Goal: Task Accomplishment & Management: Manage account settings

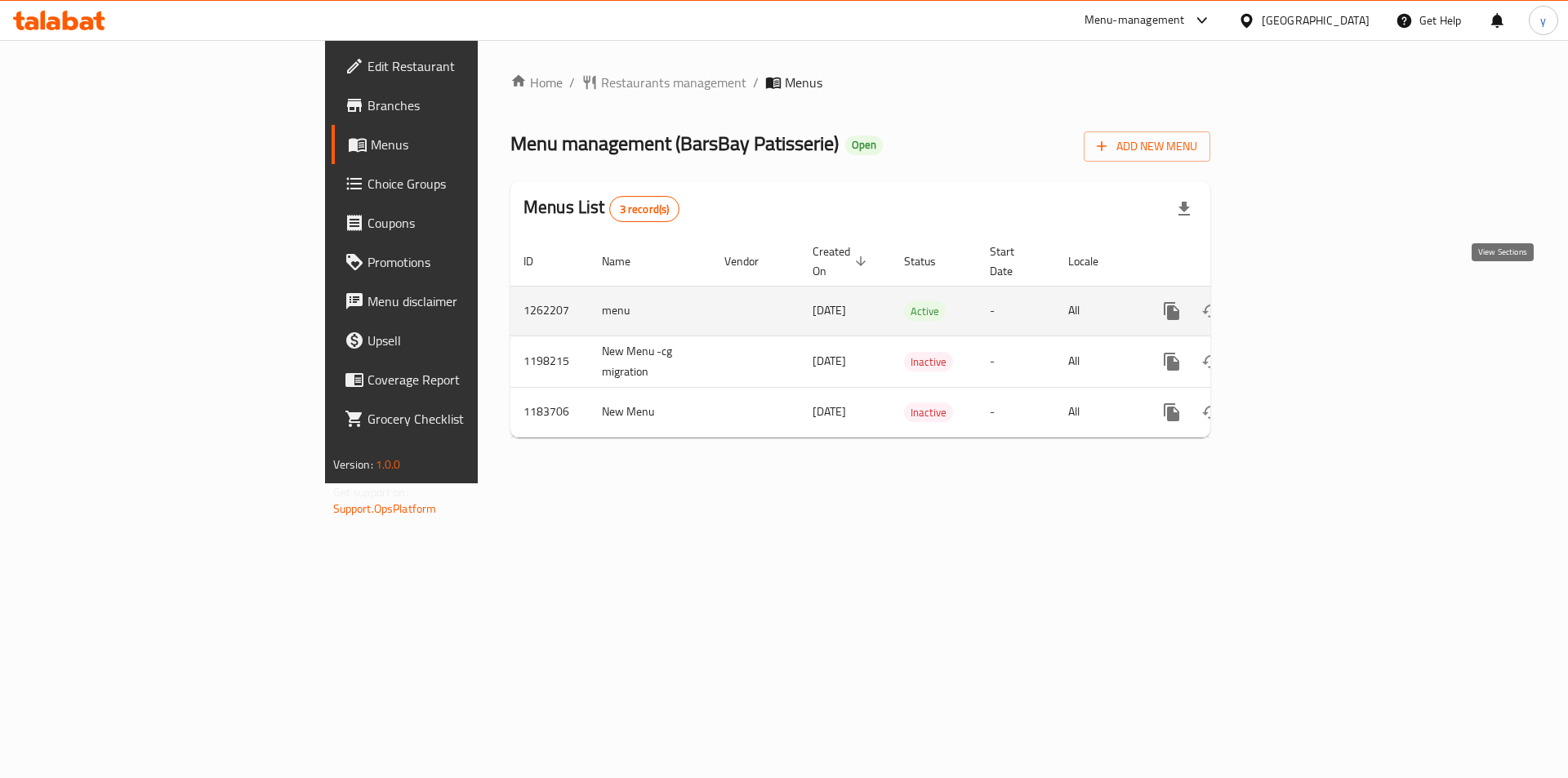
click at [1309, 305] on link "enhanced table" at bounding box center [1289, 311] width 39 height 39
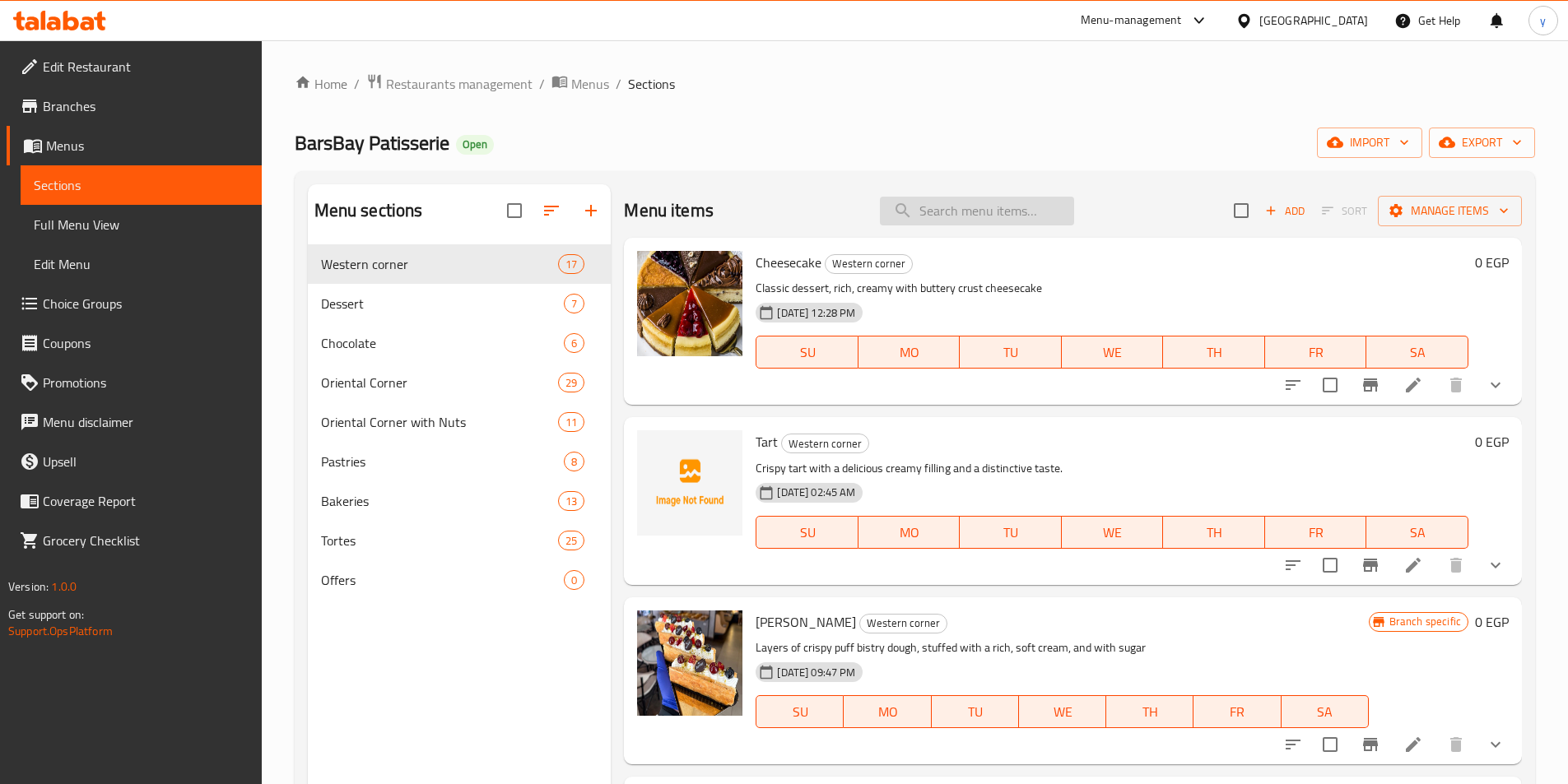
click at [948, 220] on input "search" at bounding box center [976, 211] width 194 height 29
paste input "Danash"
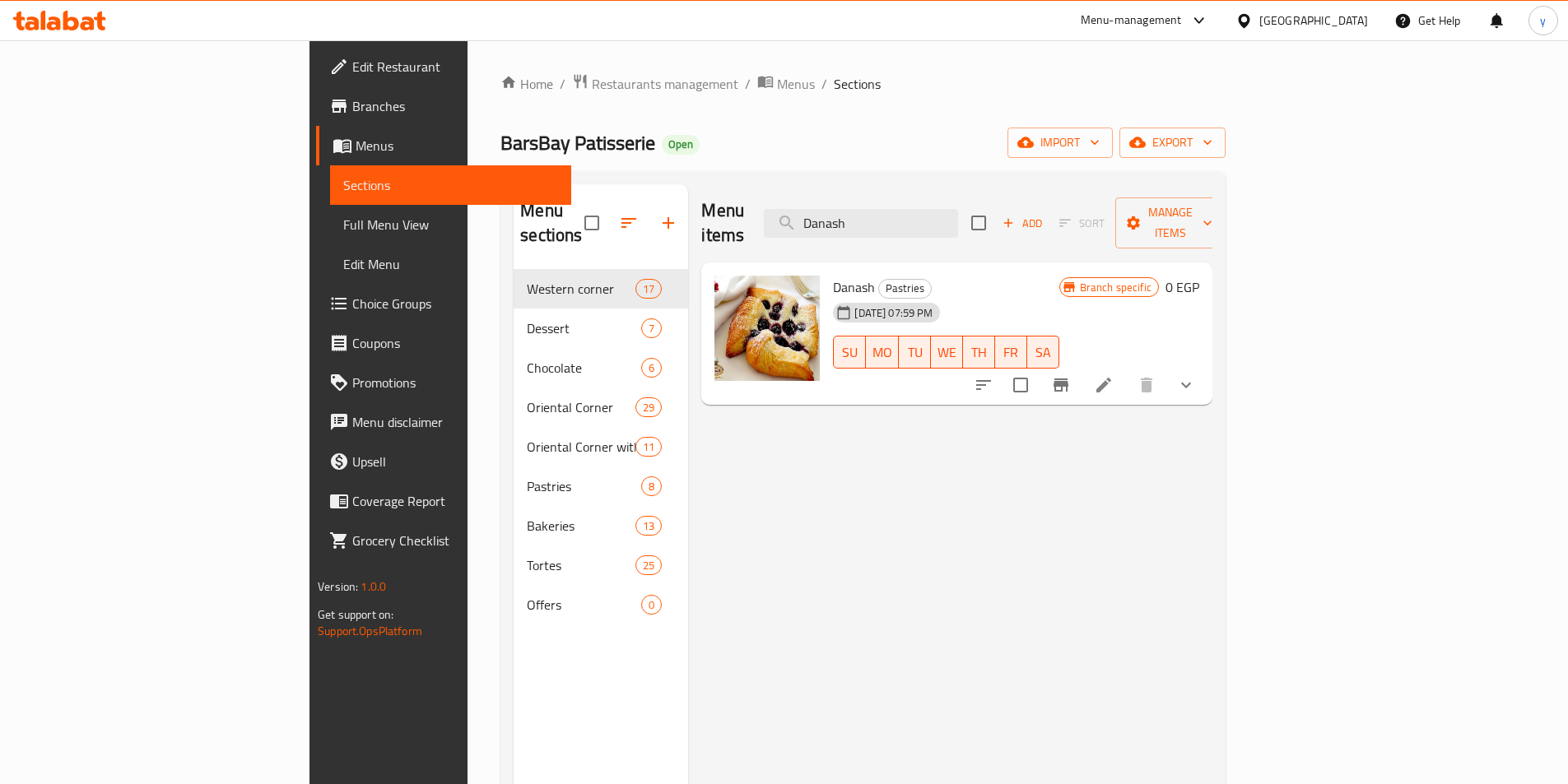
type input "Danash"
click at [1114, 375] on icon at bounding box center [1103, 385] width 20 height 20
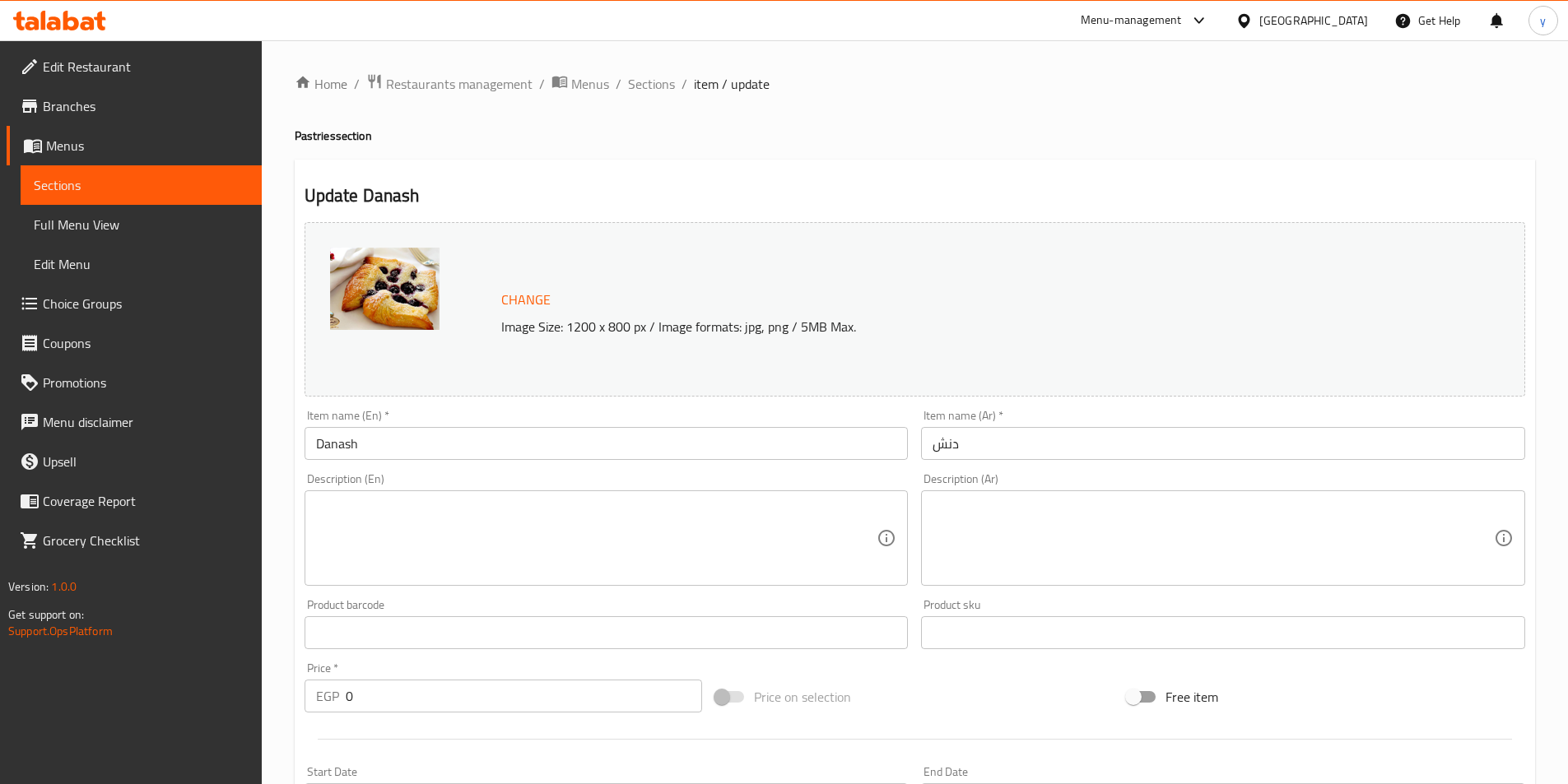
click at [519, 134] on h4 "Pastries section" at bounding box center [914, 136] width 1240 height 17
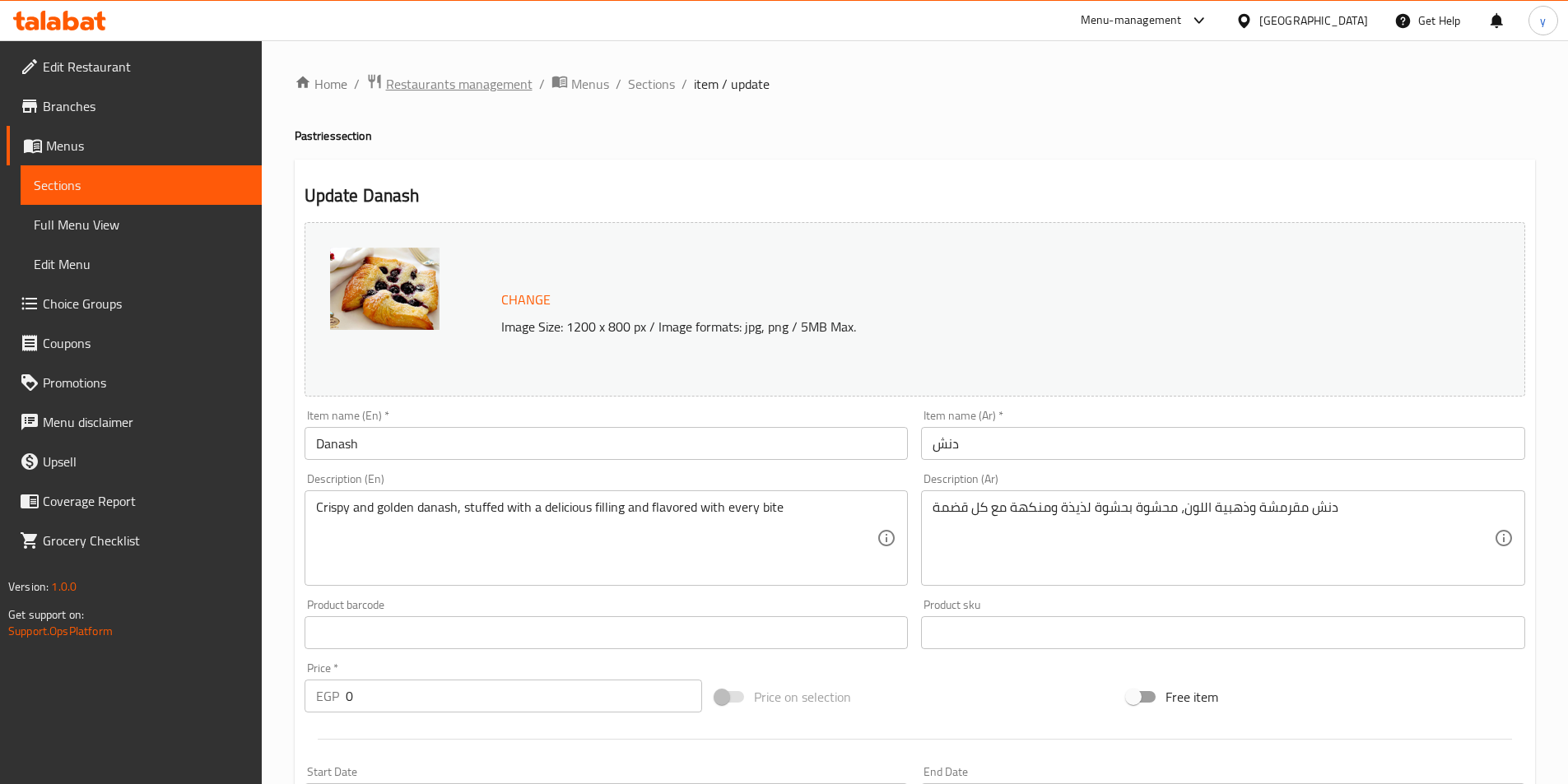
click at [425, 80] on span "Restaurants management" at bounding box center [458, 84] width 146 height 20
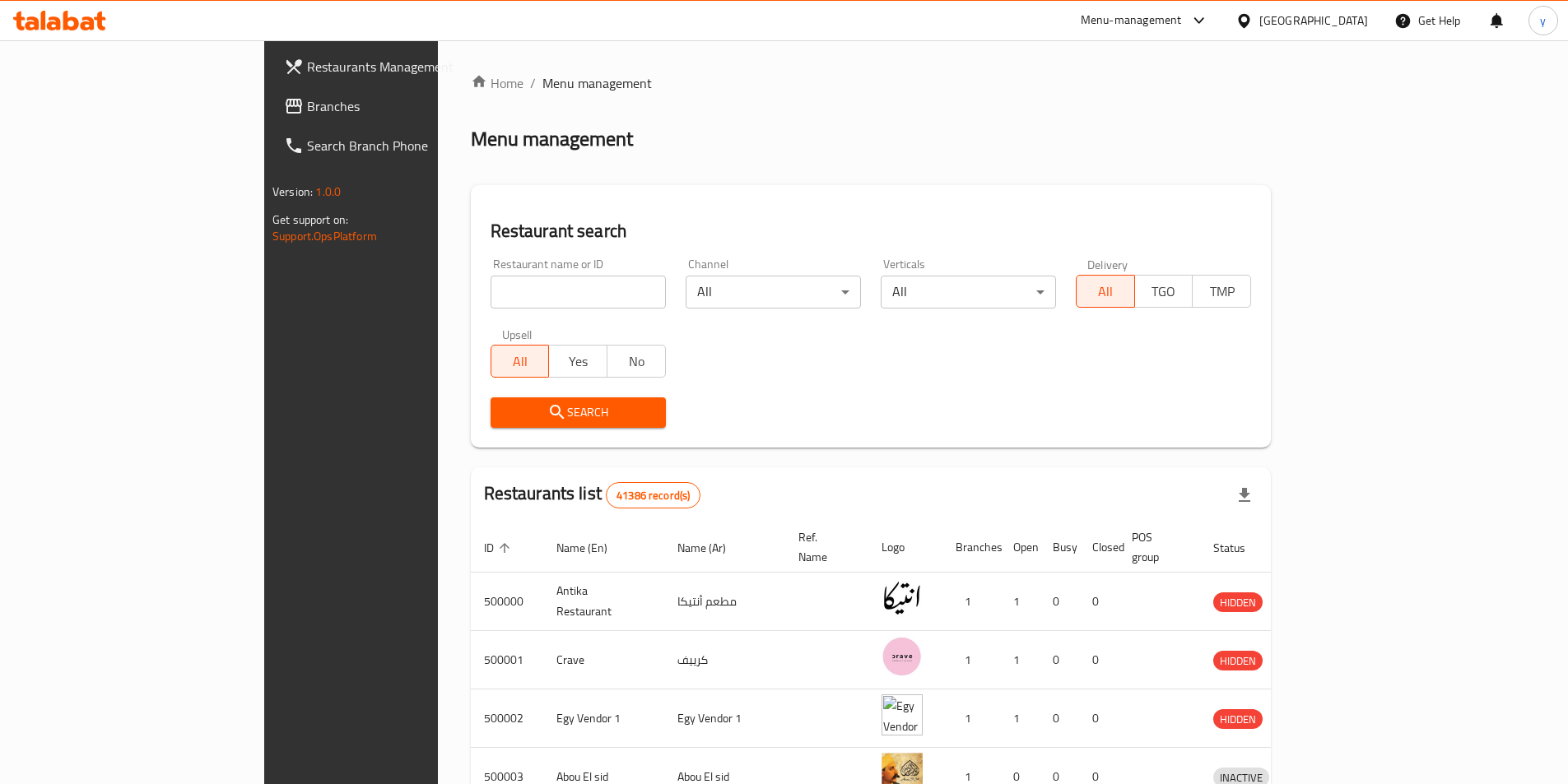
click at [307, 106] on span "Branches" at bounding box center [410, 106] width 206 height 20
